Goal: Information Seeking & Learning: Learn about a topic

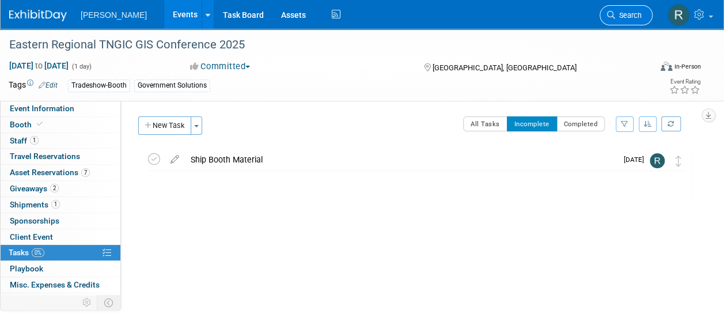
click at [617, 22] on link "Search" at bounding box center [625, 15] width 53 height 20
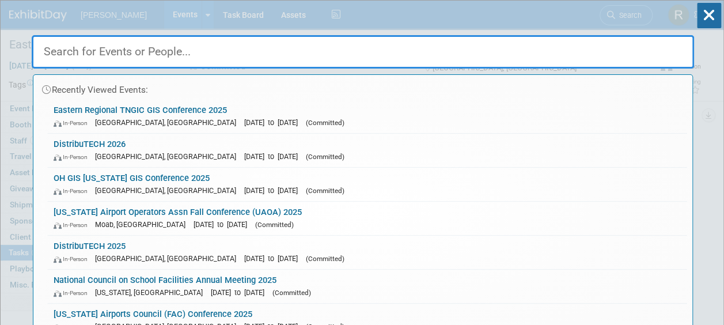
click at [376, 52] on input "text" at bounding box center [363, 51] width 662 height 33
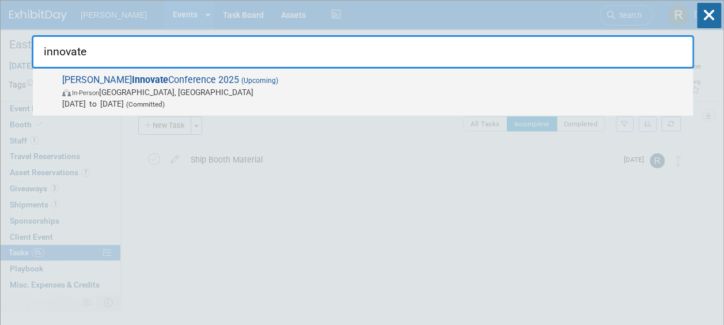
type input "innovate"
click at [239, 82] on span "(Upcoming)" at bounding box center [258, 81] width 39 height 8
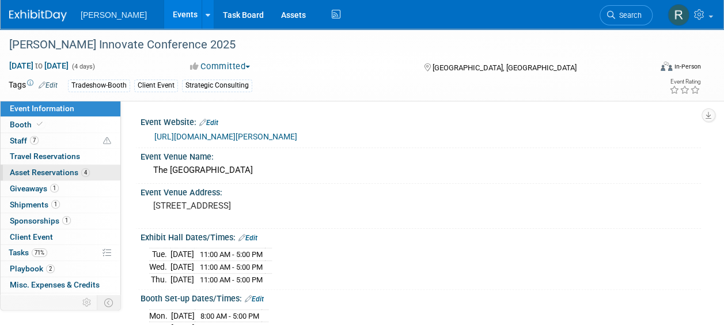
click at [36, 166] on link "4 Asset Reservations 4" at bounding box center [61, 173] width 120 height 16
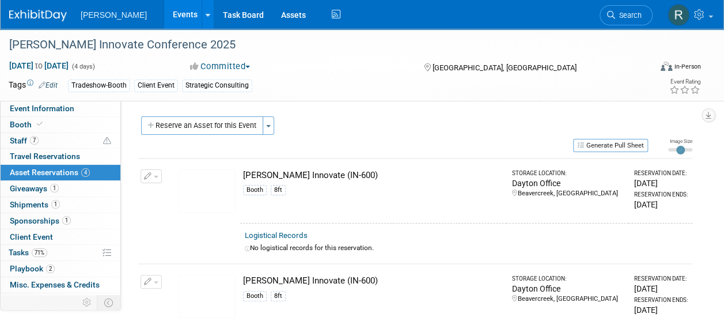
click at [215, 191] on img at bounding box center [206, 190] width 57 height 43
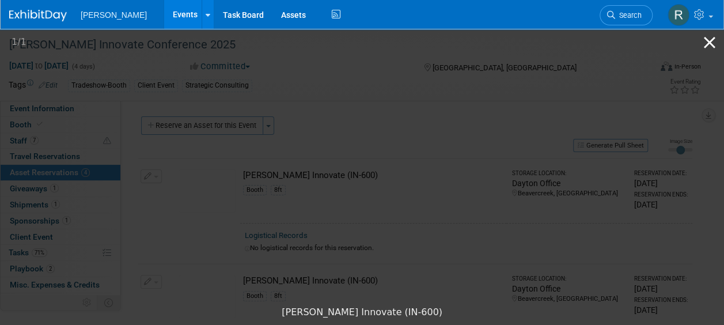
click at [706, 44] on button "Close gallery" at bounding box center [709, 42] width 29 height 27
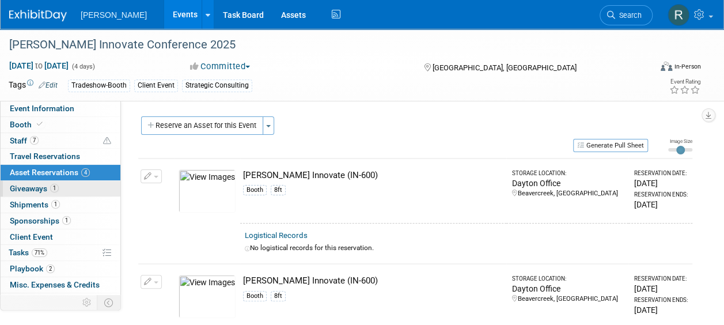
click at [32, 187] on span "Giveaways 1" at bounding box center [34, 188] width 49 height 9
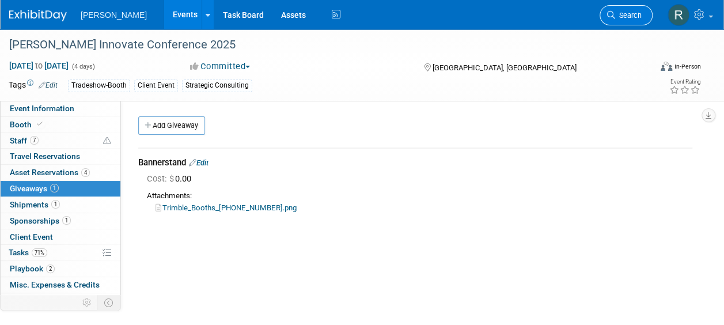
click at [621, 14] on span "Search" at bounding box center [628, 15] width 26 height 9
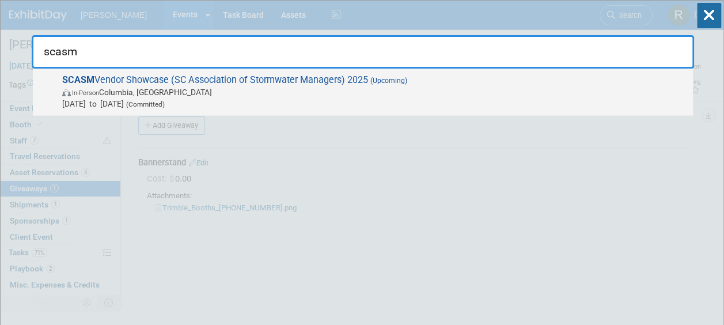
type input "scasm"
click at [284, 78] on span "SCASM Vendor Showcase (SC Association of Stormwater Managers) 2025 (Upcoming) I…" at bounding box center [373, 91] width 628 height 35
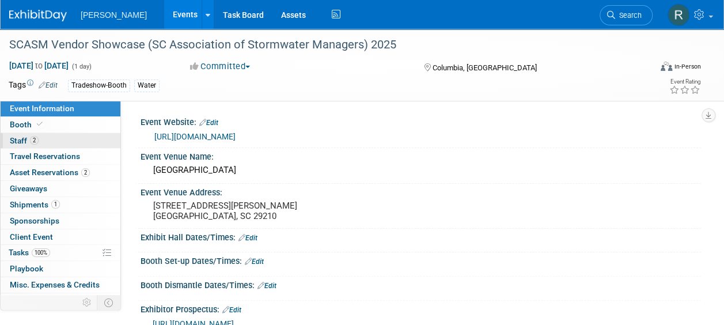
click at [40, 143] on link "2 Staff 2" at bounding box center [61, 141] width 120 height 16
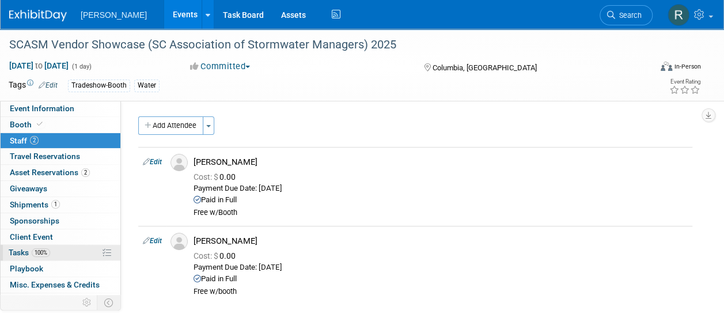
click at [33, 250] on span "100%" at bounding box center [41, 252] width 18 height 9
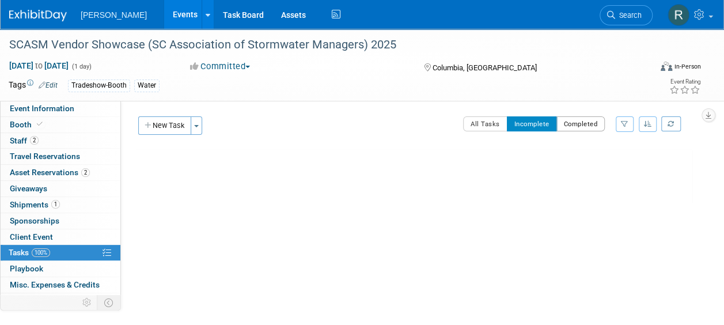
click at [573, 129] on button "Completed" at bounding box center [580, 123] width 49 height 15
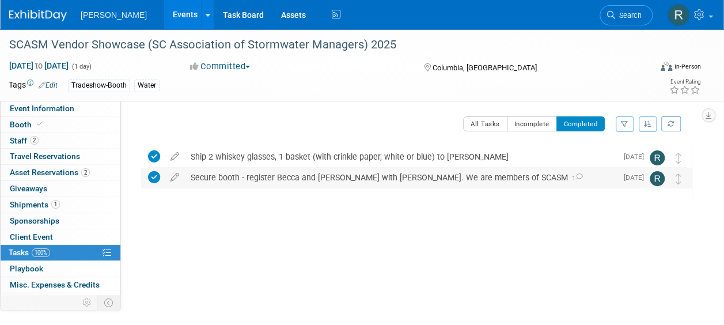
click at [326, 175] on div "Secure booth - register Becca and Brian free with booth. We are members of SCAS…" at bounding box center [401, 178] width 432 height 20
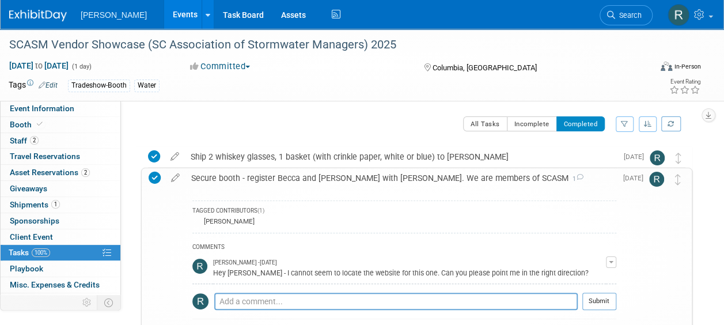
click at [326, 175] on div "Secure booth - register Becca and Brian free with booth. We are members of SCAS…" at bounding box center [400, 178] width 431 height 20
